Goal: Information Seeking & Learning: Learn about a topic

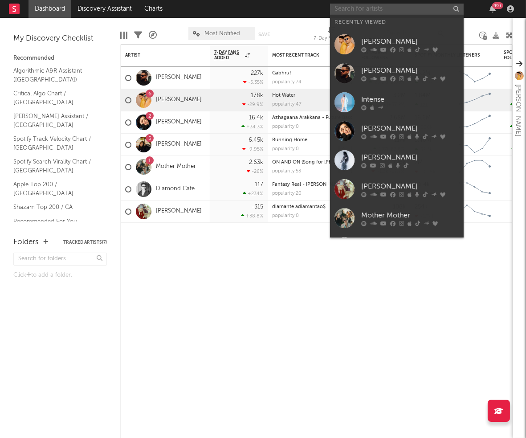
click at [374, 7] on input "text" at bounding box center [397, 9] width 134 height 11
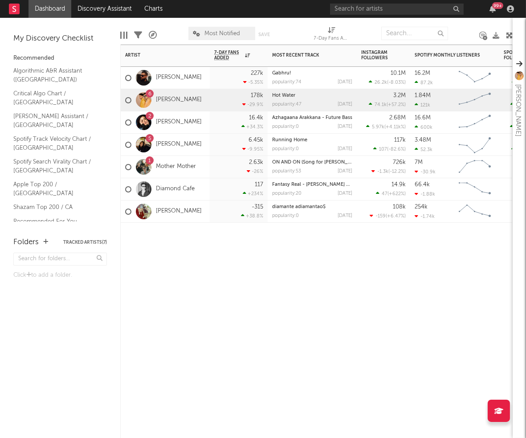
click at [197, 140] on div "5 [PERSON_NAME]" at bounding box center [165, 145] width 89 height 22
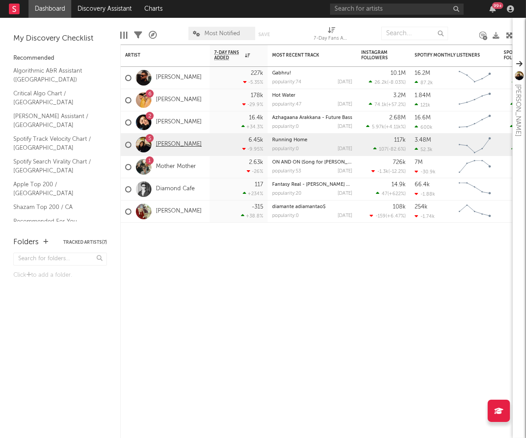
click at [180, 145] on link "[PERSON_NAME]" at bounding box center [179, 145] width 46 height 8
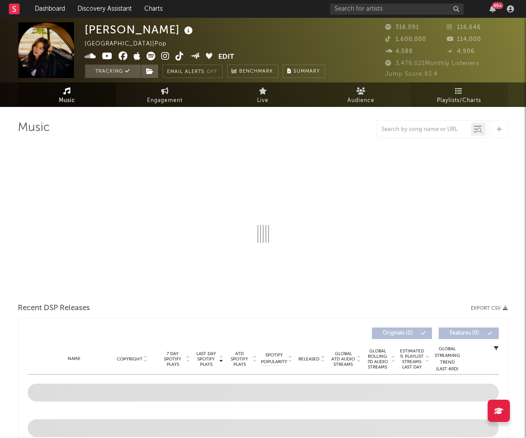
click at [378, 89] on link "Playlists/Charts" at bounding box center [459, 94] width 98 height 25
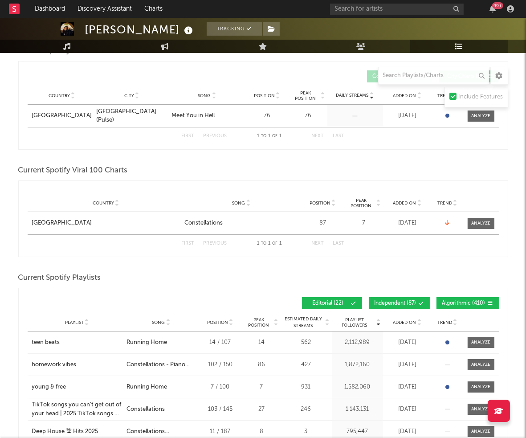
scroll to position [279, 0]
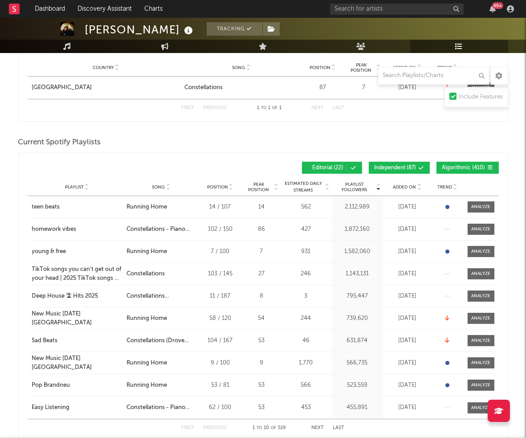
click at [378, 168] on span at bounding box center [406, 167] width 1 height 5
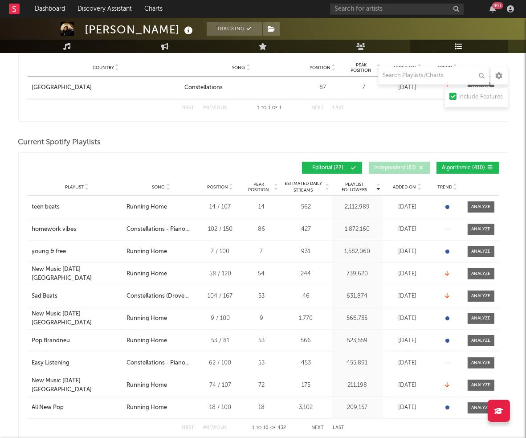
click at [378, 169] on button "Algorithmic ( 410 )" at bounding box center [468, 168] width 62 height 12
click at [378, 187] on div "Added On" at bounding box center [407, 187] width 45 height 7
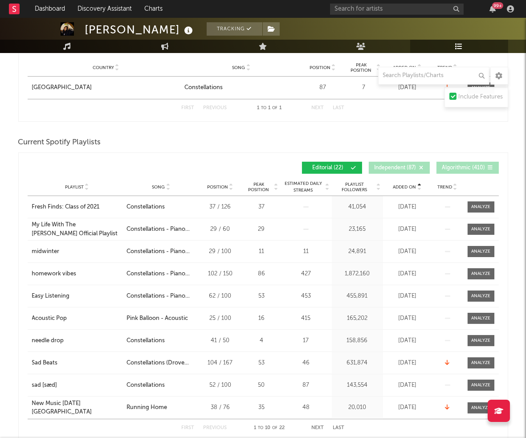
click at [378, 187] on div "Added On" at bounding box center [407, 187] width 45 height 7
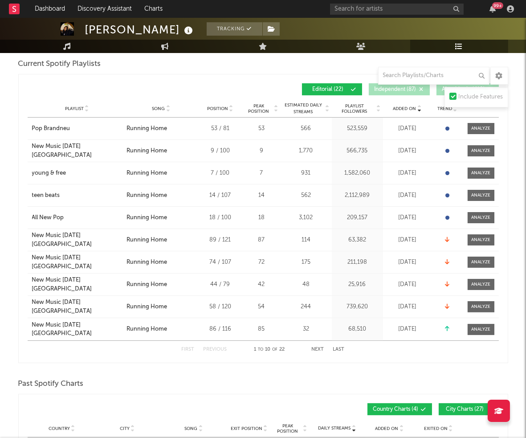
scroll to position [362, 0]
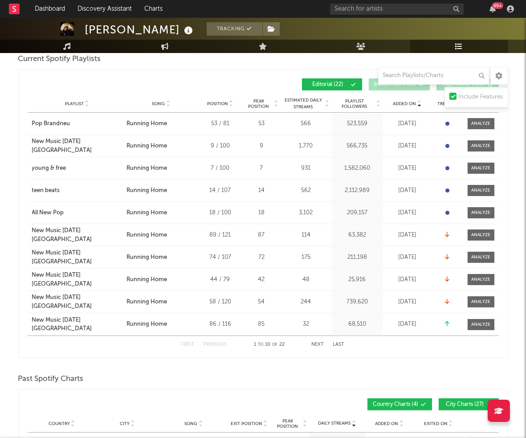
click at [316, 344] on button "Next" at bounding box center [318, 344] width 12 height 5
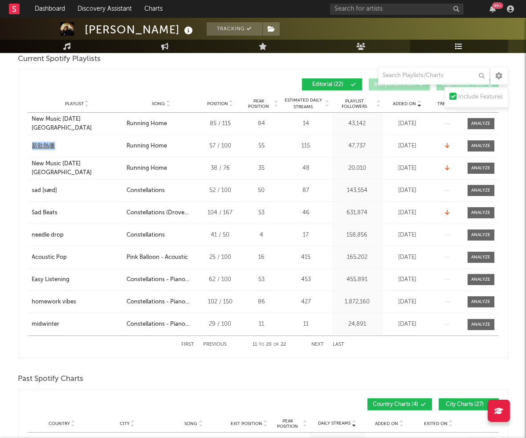
drag, startPoint x: 13, startPoint y: 143, endPoint x: 62, endPoint y: 143, distance: 49.0
copy div "新歌熱播"
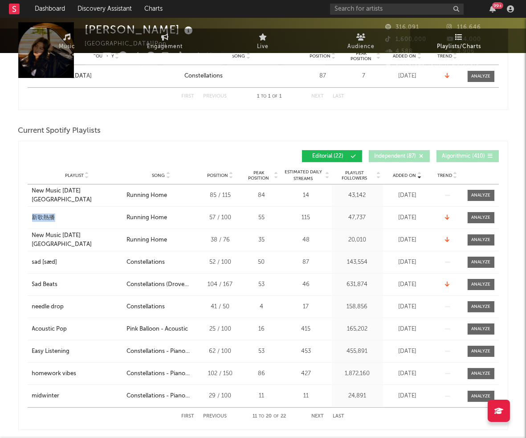
scroll to position [0, 0]
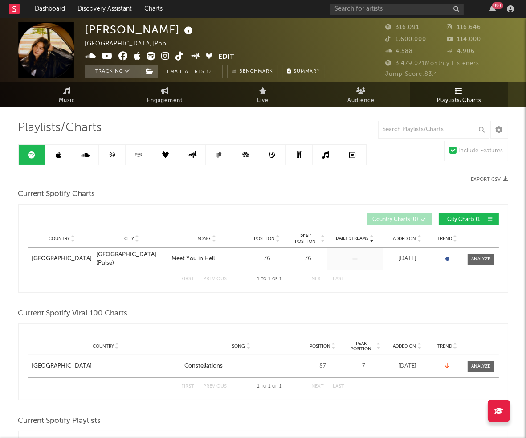
click at [57, 160] on link at bounding box center [58, 155] width 27 height 20
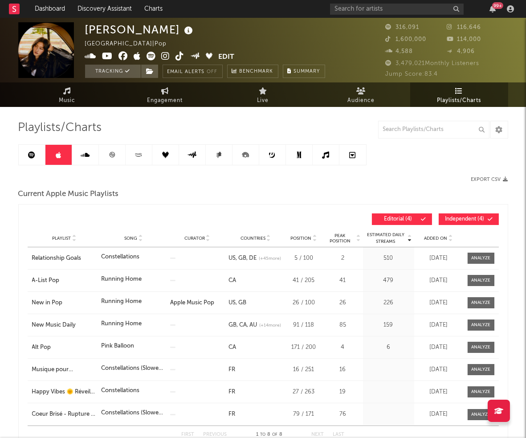
click at [378, 221] on span "Independent ( 4 )" at bounding box center [465, 219] width 41 height 5
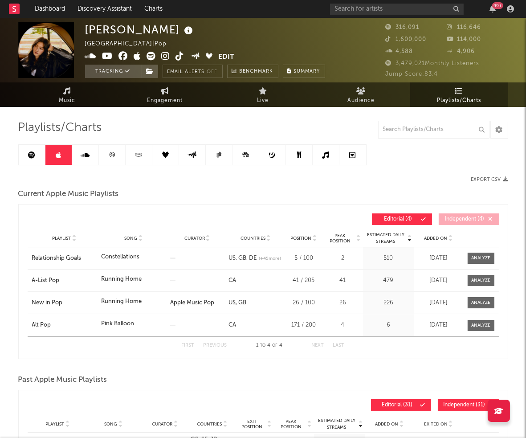
click at [378, 236] on span "Added On" at bounding box center [436, 238] width 23 height 5
